Goal: Task Accomplishment & Management: Use online tool/utility

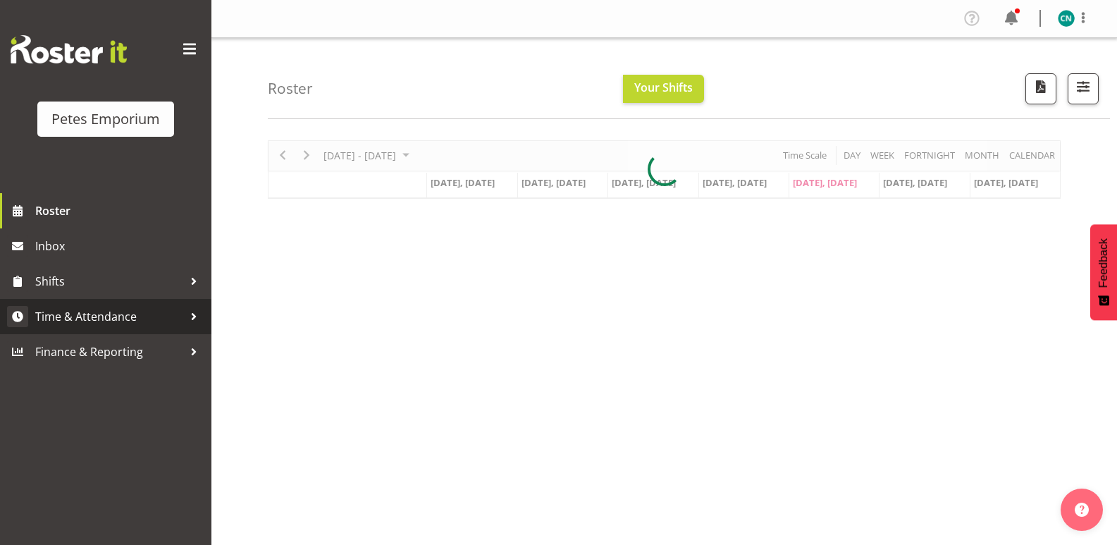
click at [111, 310] on span "Time & Attendance" at bounding box center [109, 316] width 148 height 21
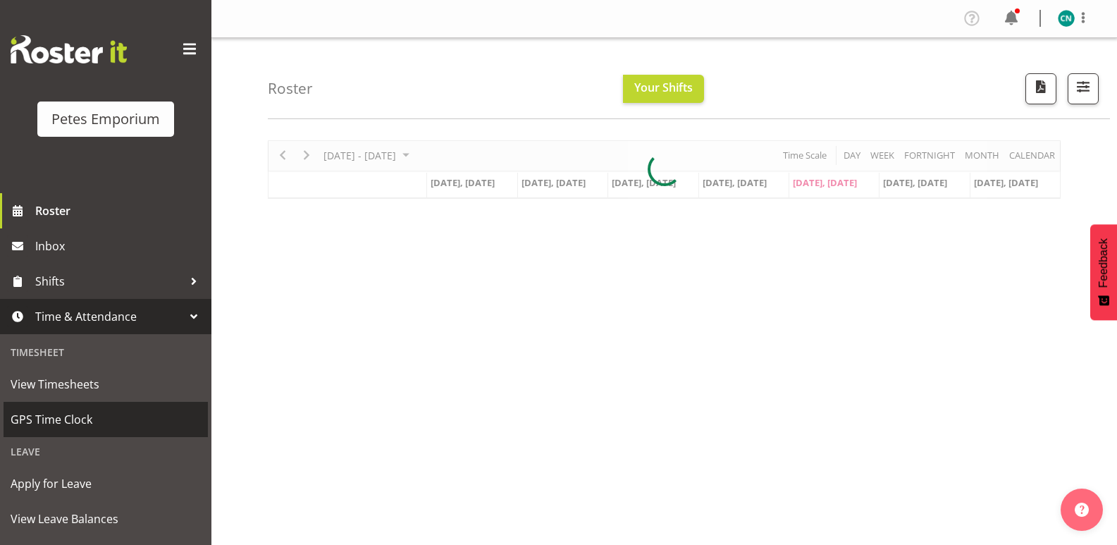
click at [66, 417] on span "GPS Time Clock" at bounding box center [106, 419] width 190 height 21
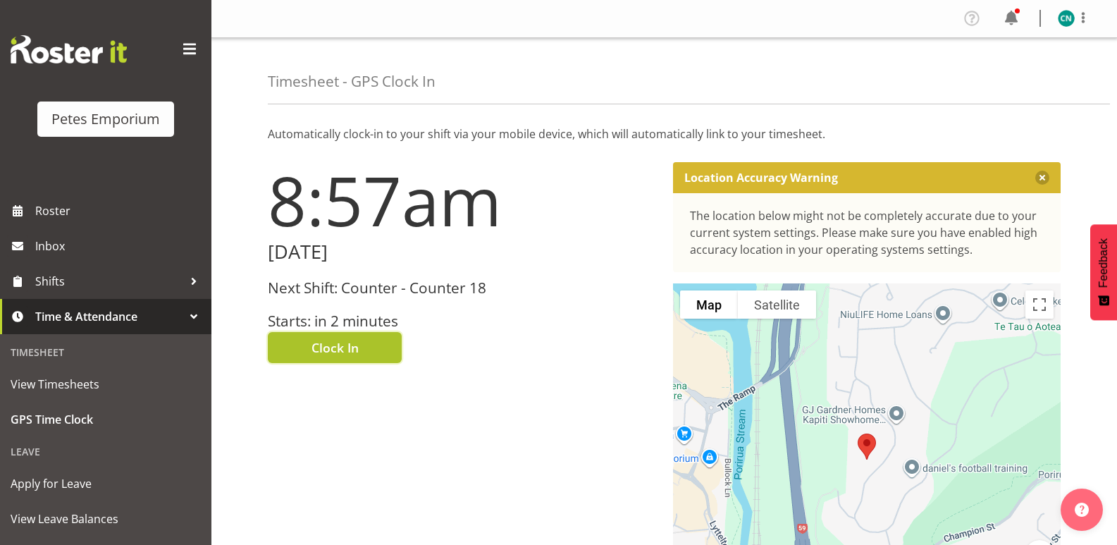
click at [351, 351] on span "Clock In" at bounding box center [334, 347] width 47 height 18
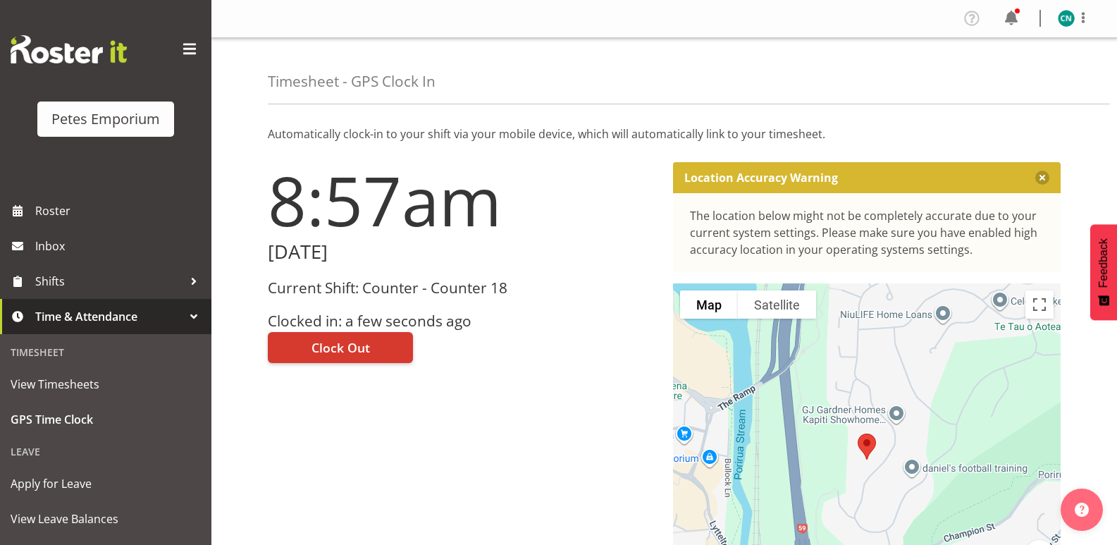
click at [1049, 8] on div "Profile Log Out" at bounding box center [1031, 18] width 142 height 23
click at [1079, 23] on span at bounding box center [1082, 17] width 17 height 17
click at [1012, 75] on link "Log Out" at bounding box center [1023, 73] width 135 height 25
